Goal: Information Seeking & Learning: Check status

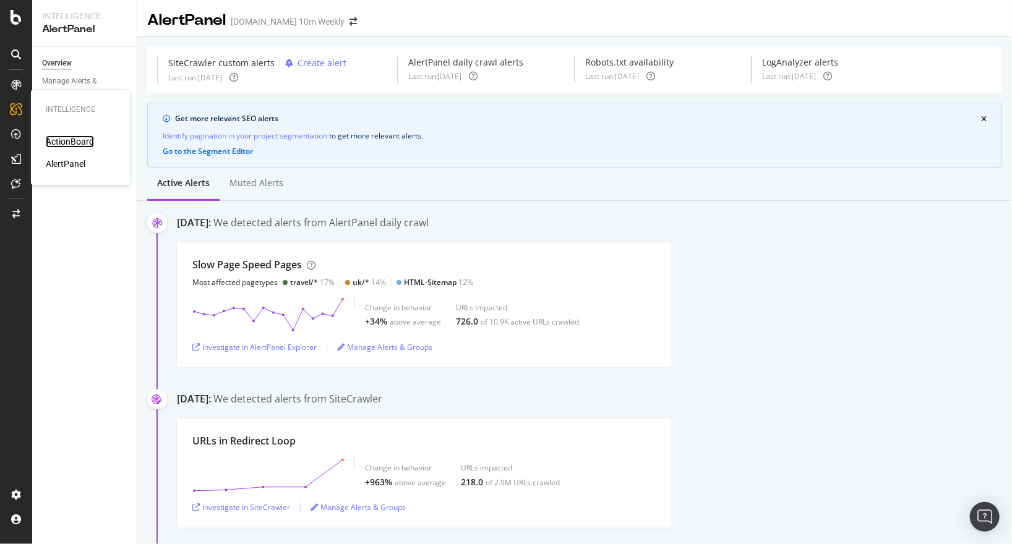
click at [74, 141] on div "ActionBoard" at bounding box center [70, 141] width 48 height 12
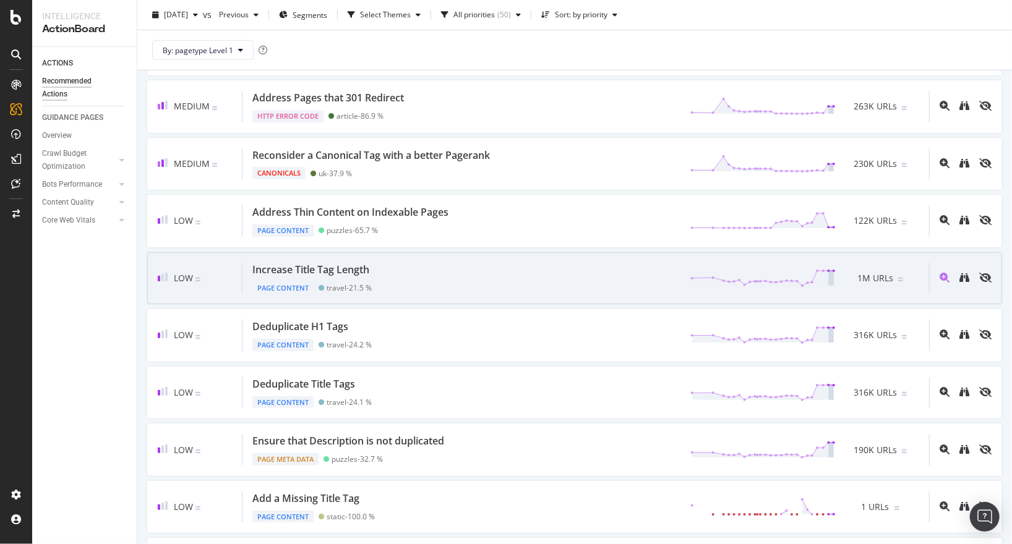
scroll to position [445, 0]
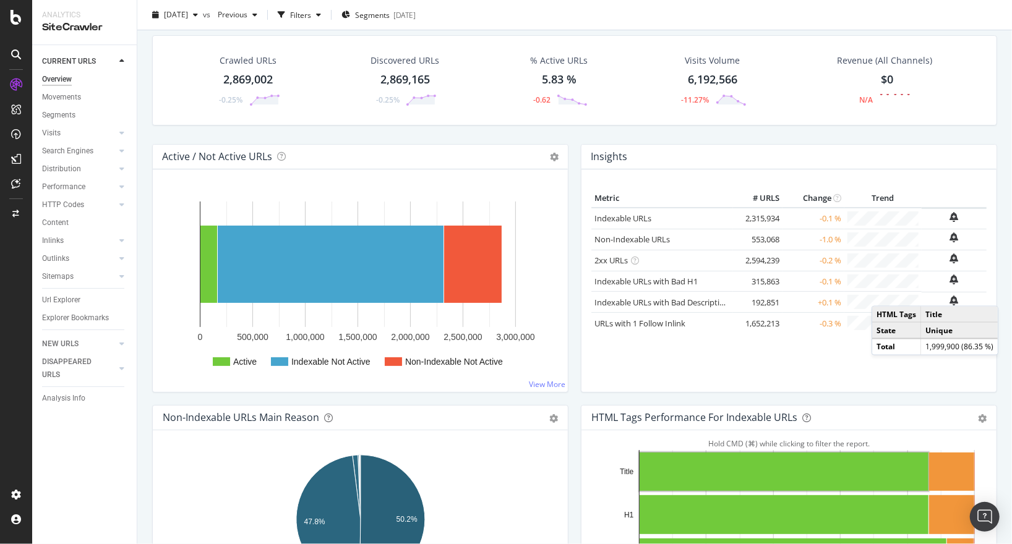
scroll to position [26, 0]
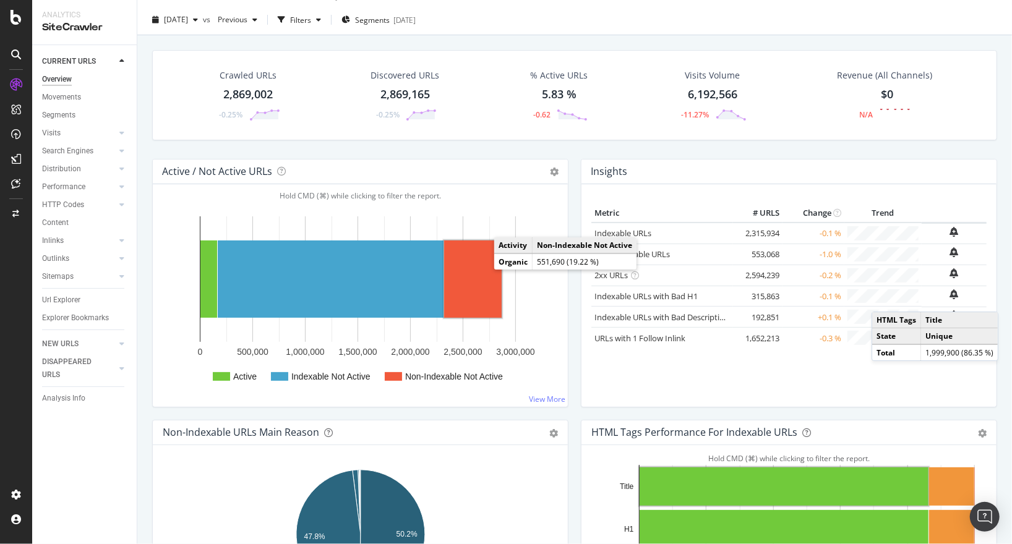
click at [477, 275] on rect "A chart." at bounding box center [473, 279] width 58 height 77
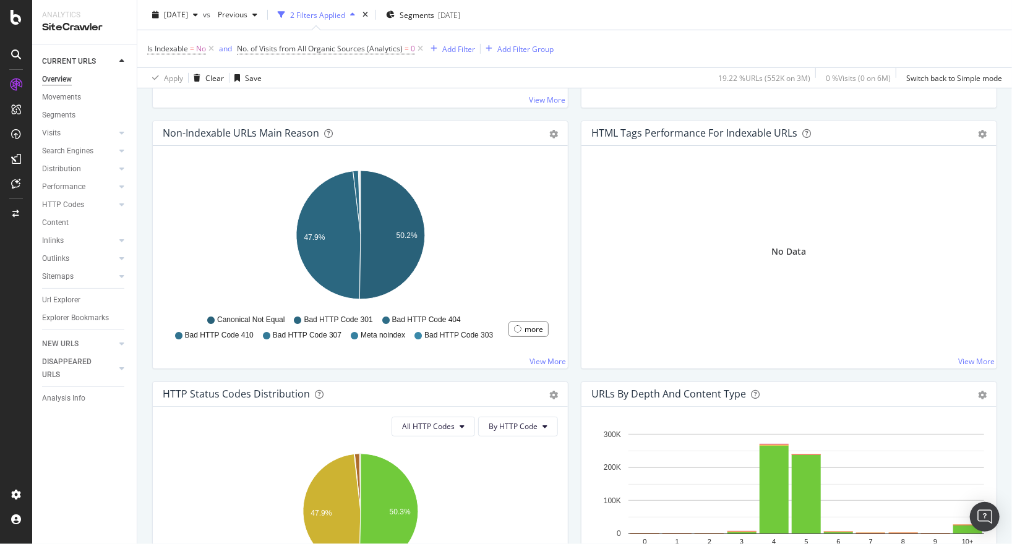
scroll to position [371, 0]
